Goal: Task Accomplishment & Management: Manage account settings

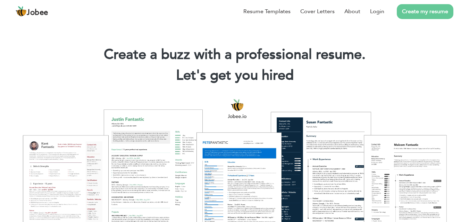
click at [326, 83] on h2 "Let's get you hired |" at bounding box center [234, 76] width 448 height 18
click at [295, 130] on div at bounding box center [234, 171] width 458 height 162
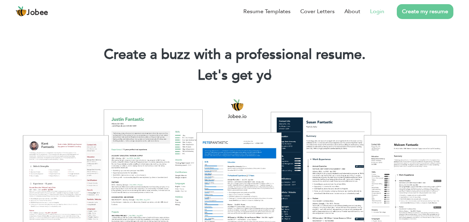
click at [377, 12] on link "Login" at bounding box center [377, 11] width 14 height 8
click at [371, 15] on link "Login" at bounding box center [377, 11] width 14 height 8
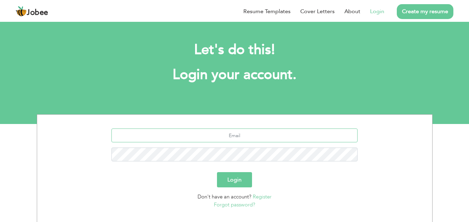
click at [162, 133] on input "text" at bounding box center [234, 136] width 246 height 14
click at [162, 133] on input "gusman.hcc14@" at bounding box center [234, 136] width 246 height 14
click at [271, 137] on input "usman.hcc14@" at bounding box center [234, 136] width 246 height 14
type input "usman.hcc14@gmail.com"
click at [233, 180] on button "Login" at bounding box center [234, 179] width 35 height 15
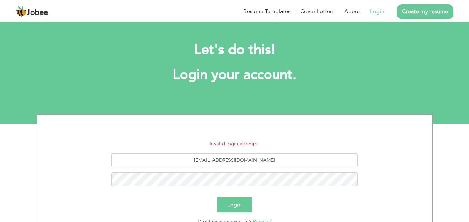
click at [240, 203] on button "Login" at bounding box center [234, 204] width 35 height 15
click at [238, 202] on button "Login" at bounding box center [234, 204] width 35 height 15
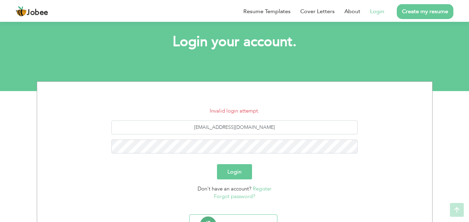
scroll to position [66, 0]
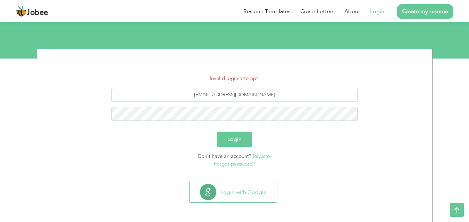
click at [239, 163] on link "Forgot password?" at bounding box center [234, 164] width 41 height 7
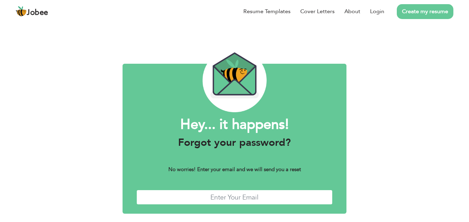
click at [251, 201] on input "text" at bounding box center [234, 197] width 196 height 15
type input "[EMAIL_ADDRESS][DOMAIN_NAME]"
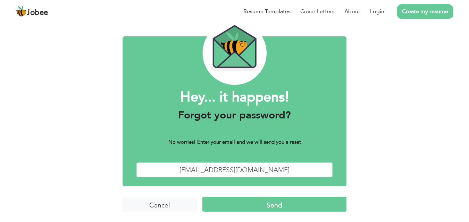
click at [291, 205] on input "Send" at bounding box center [274, 204] width 144 height 15
